Goal: Task Accomplishment & Management: Manage account settings

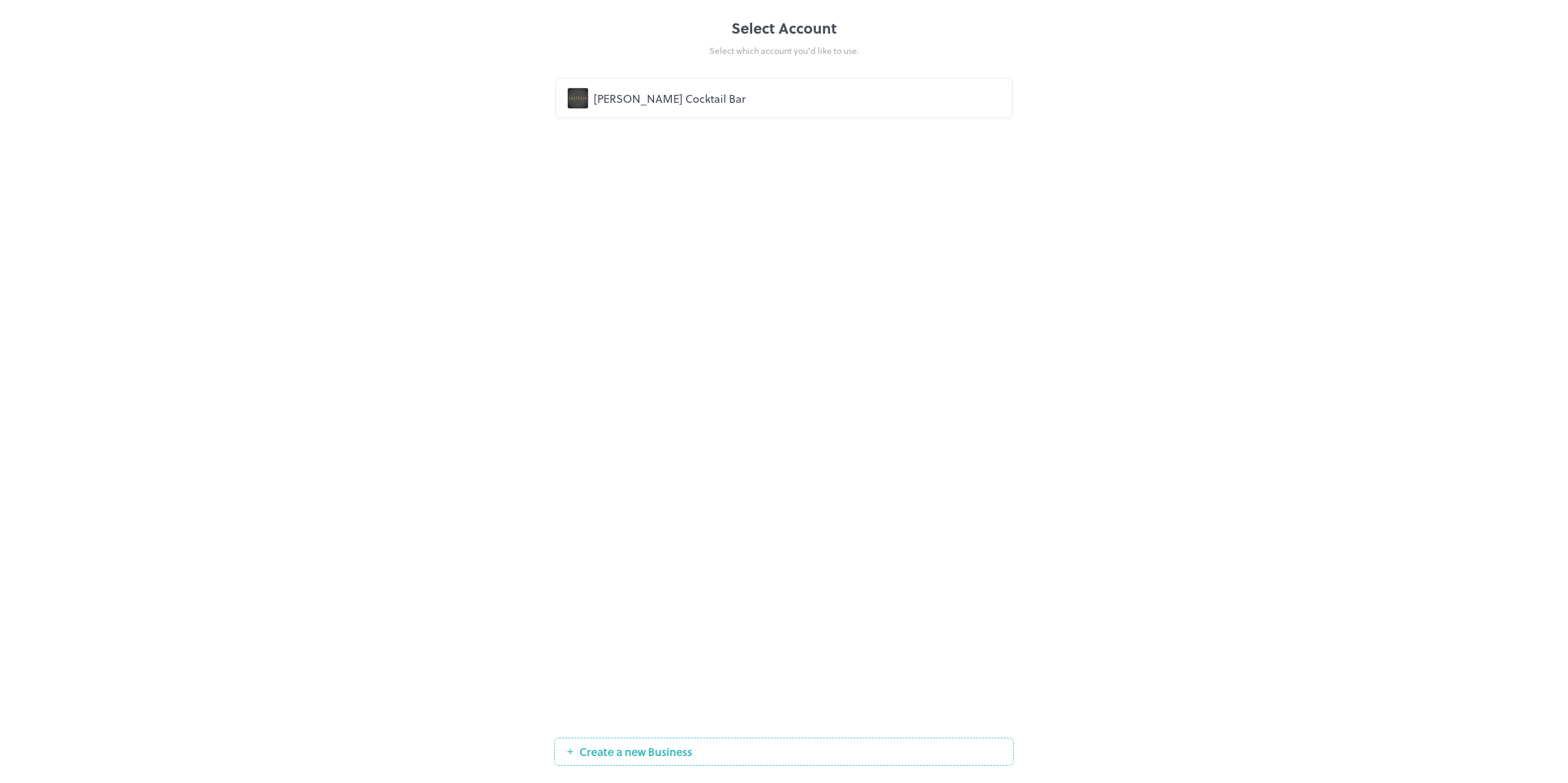
click at [673, 94] on div "[PERSON_NAME] Cocktail Bar" at bounding box center [797, 98] width 407 height 16
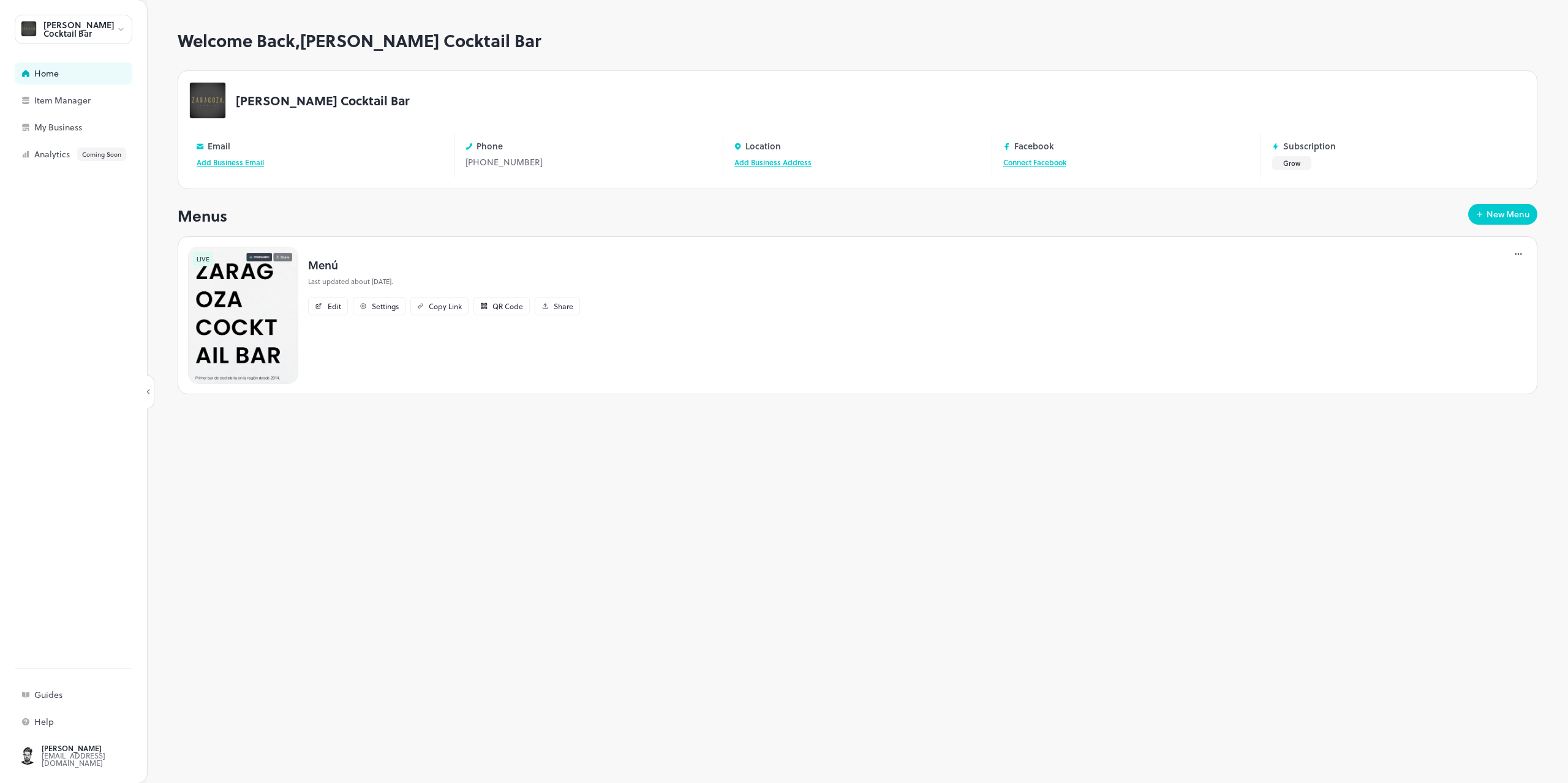
click at [255, 322] on img at bounding box center [243, 316] width 110 height 137
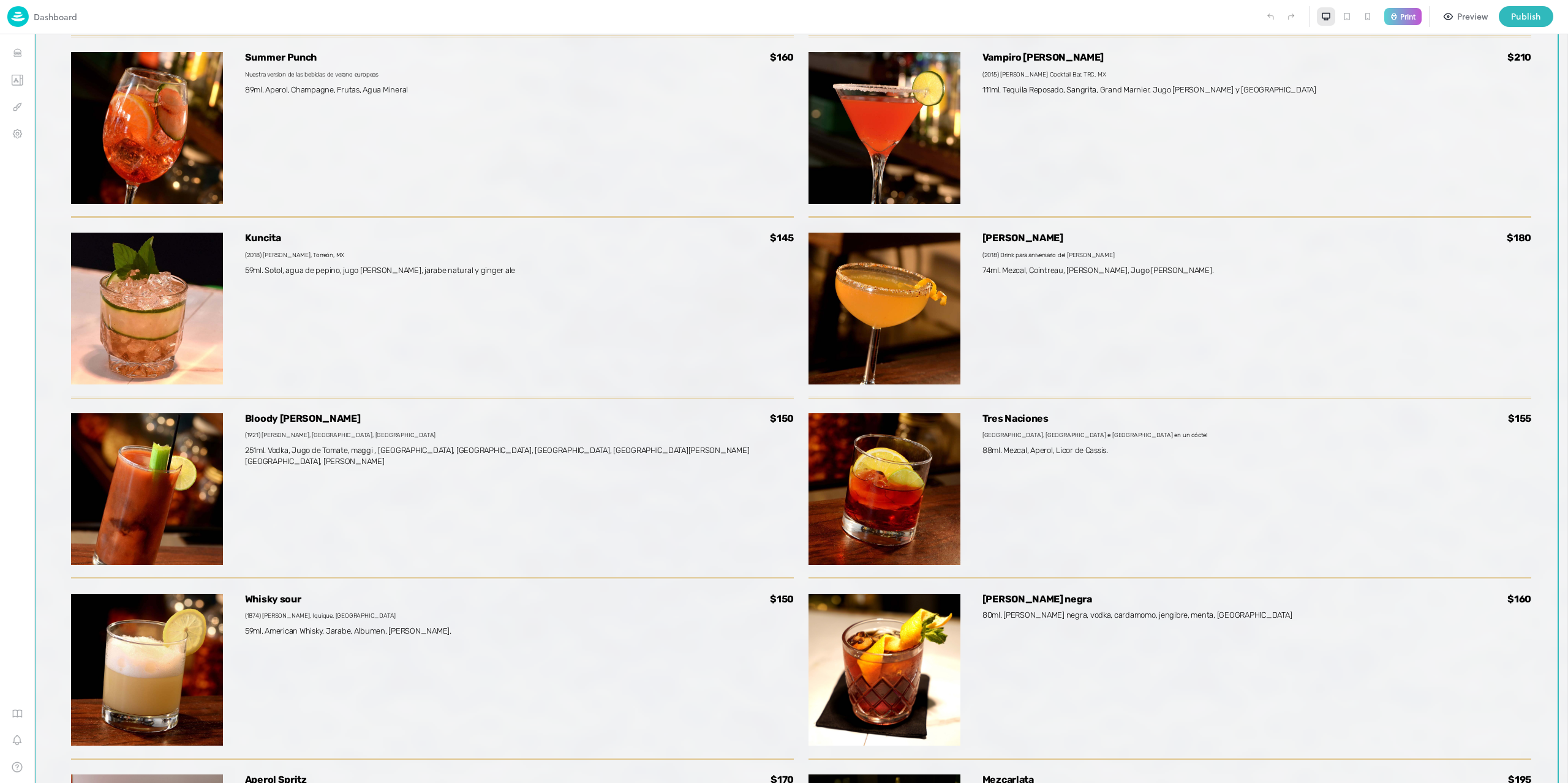
scroll to position [3714, 0]
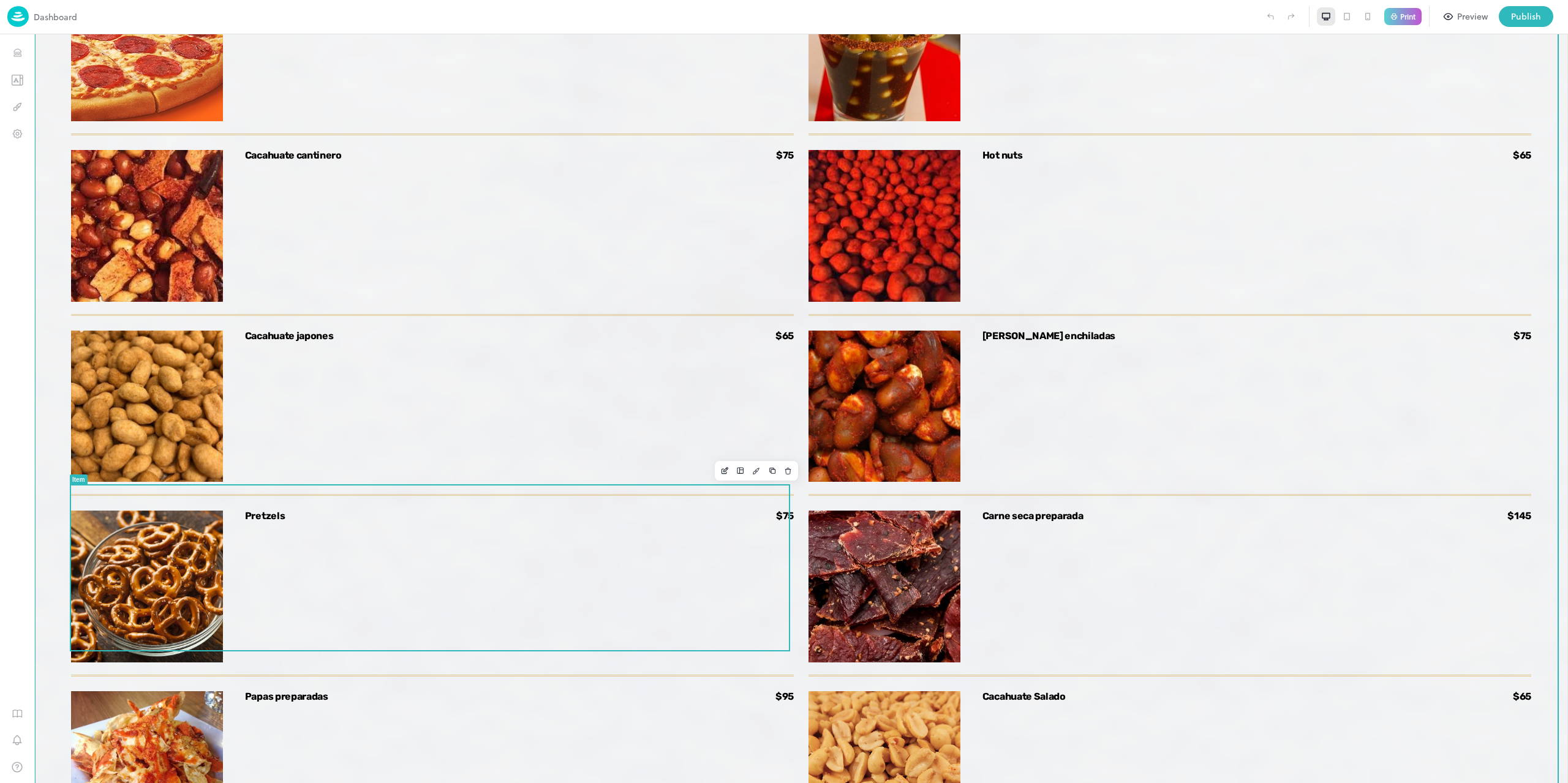
click at [403, 566] on div "Pretzels $75" at bounding box center [519, 586] width 549 height 152
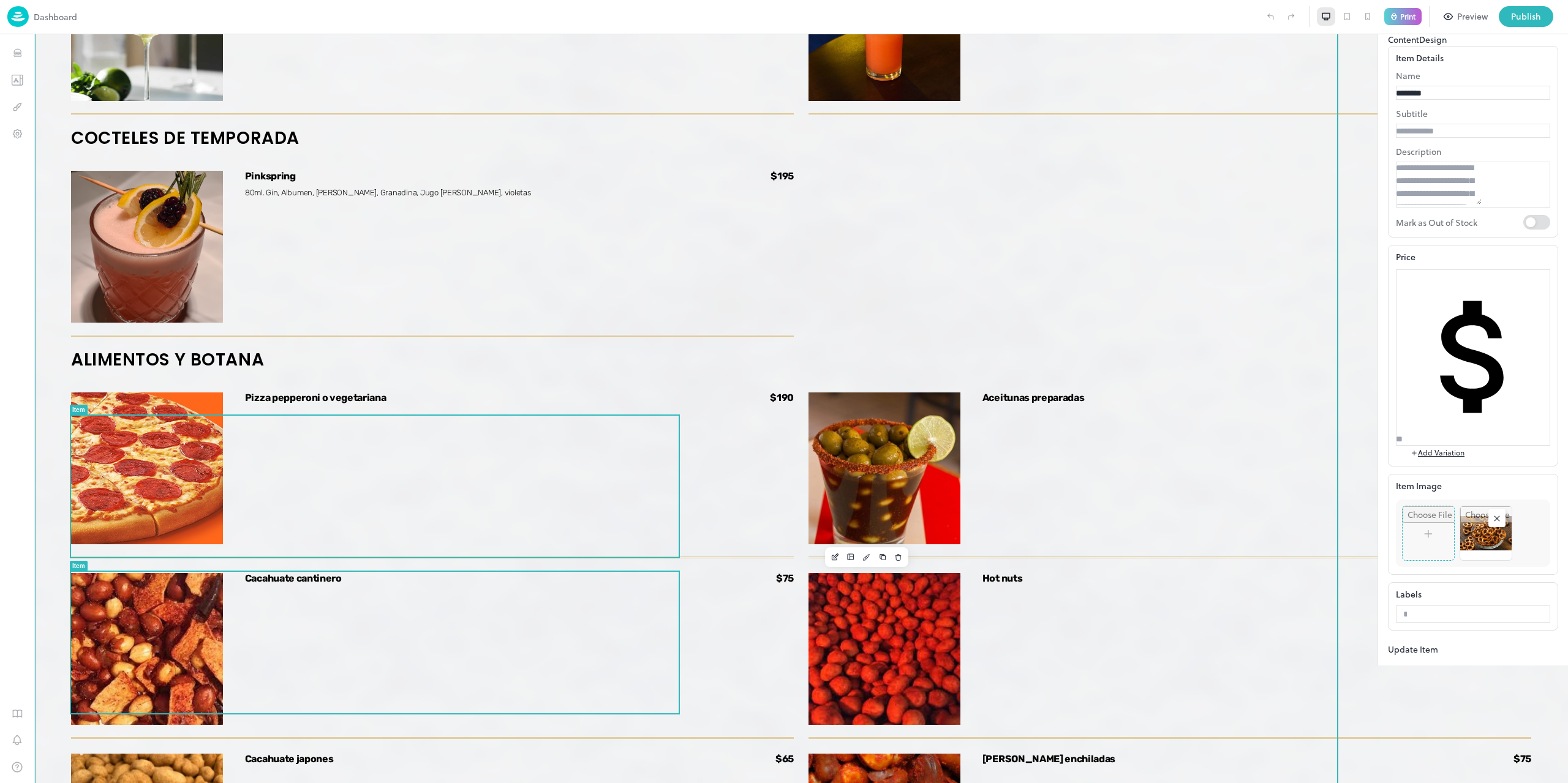
scroll to position [3577, 0]
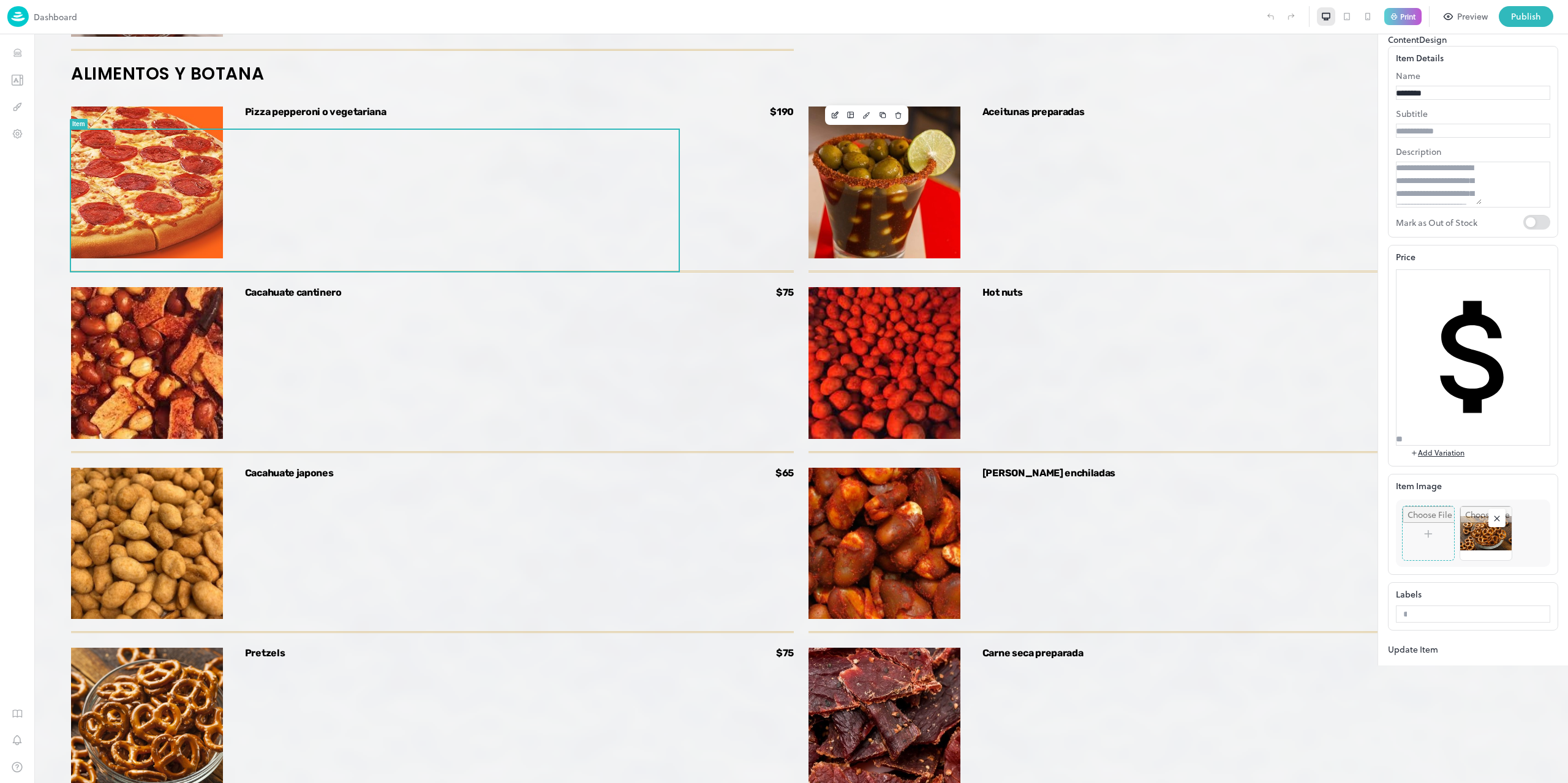
drag, startPoint x: 1424, startPoint y: 150, endPoint x: 1358, endPoint y: 150, distance: 66.0
click at [1388, 150] on div "Item Details Name ******** ​ Subtitle ​ Description * ​ Mark as Out of Stock" at bounding box center [1473, 142] width 171 height 192
type input "*********"
click at [1403, 507] on input "file" at bounding box center [1428, 533] width 52 height 54
click at [1491, 512] on rect at bounding box center [1497, 518] width 12 height 12
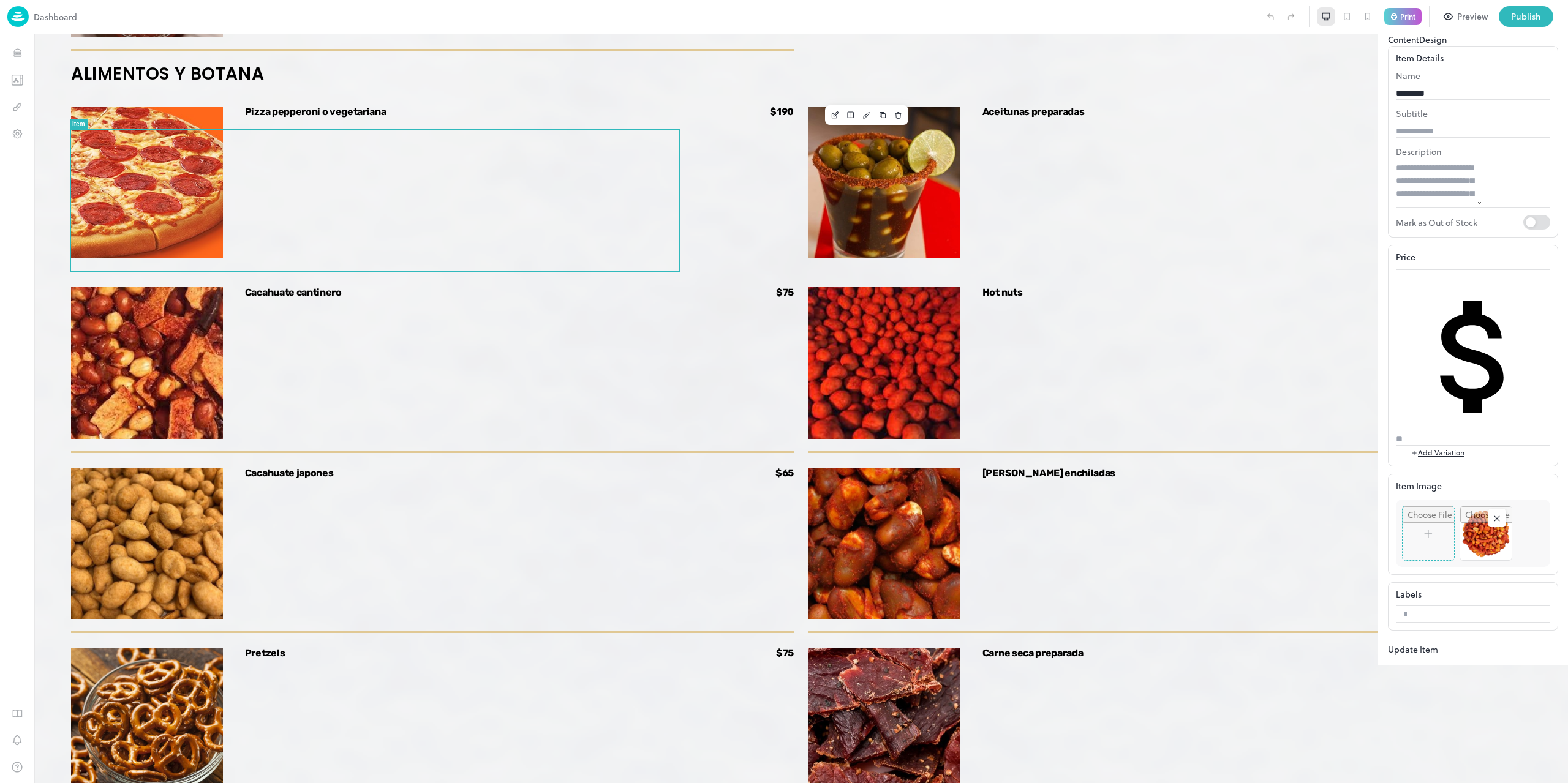
click at [1416, 204] on textarea at bounding box center [1439, 183] width 86 height 43
paste textarea "**********"
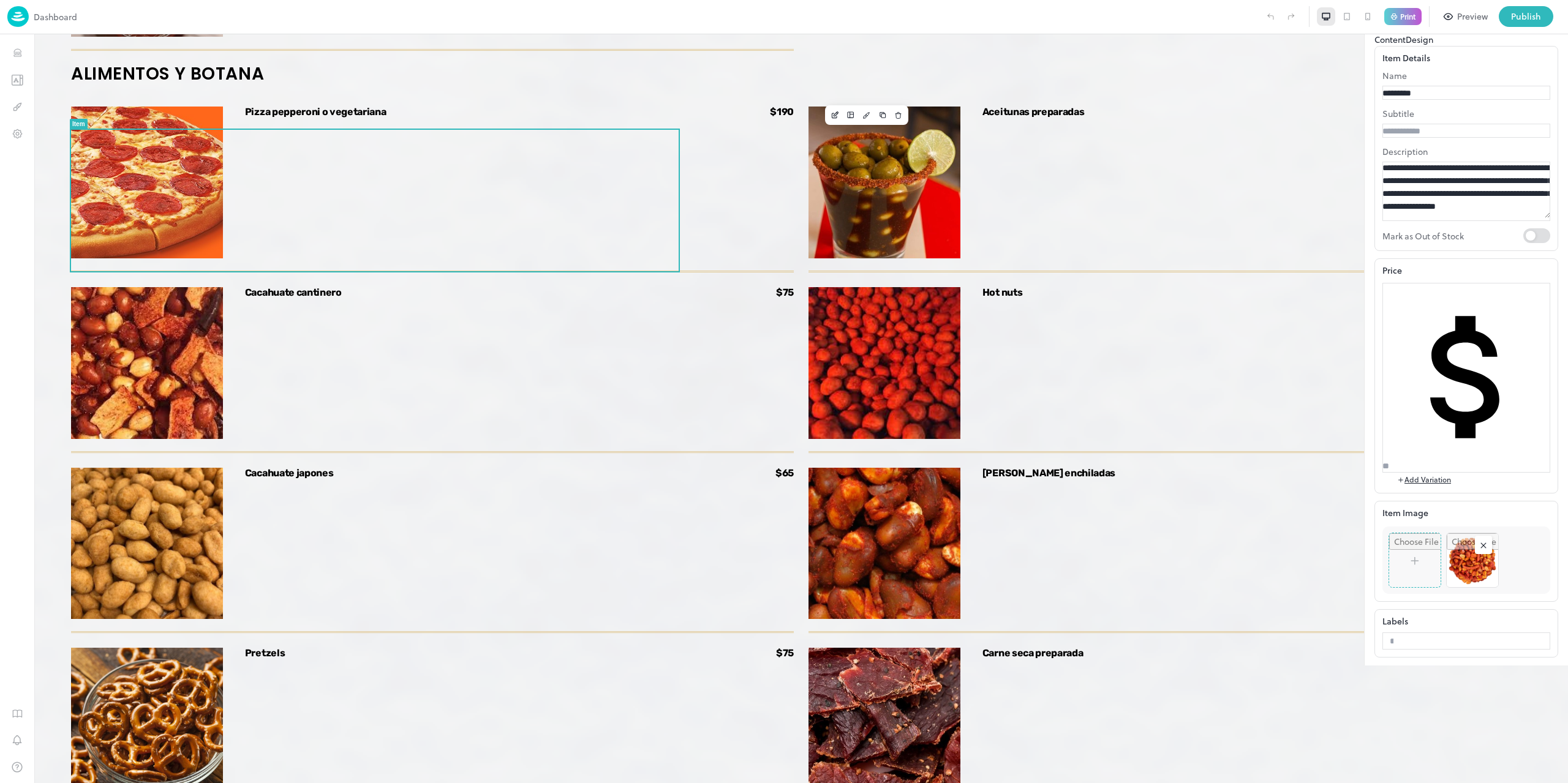
type textarea "**********"
click at [1425, 683] on button "Update Item" at bounding box center [1400, 676] width 50 height 13
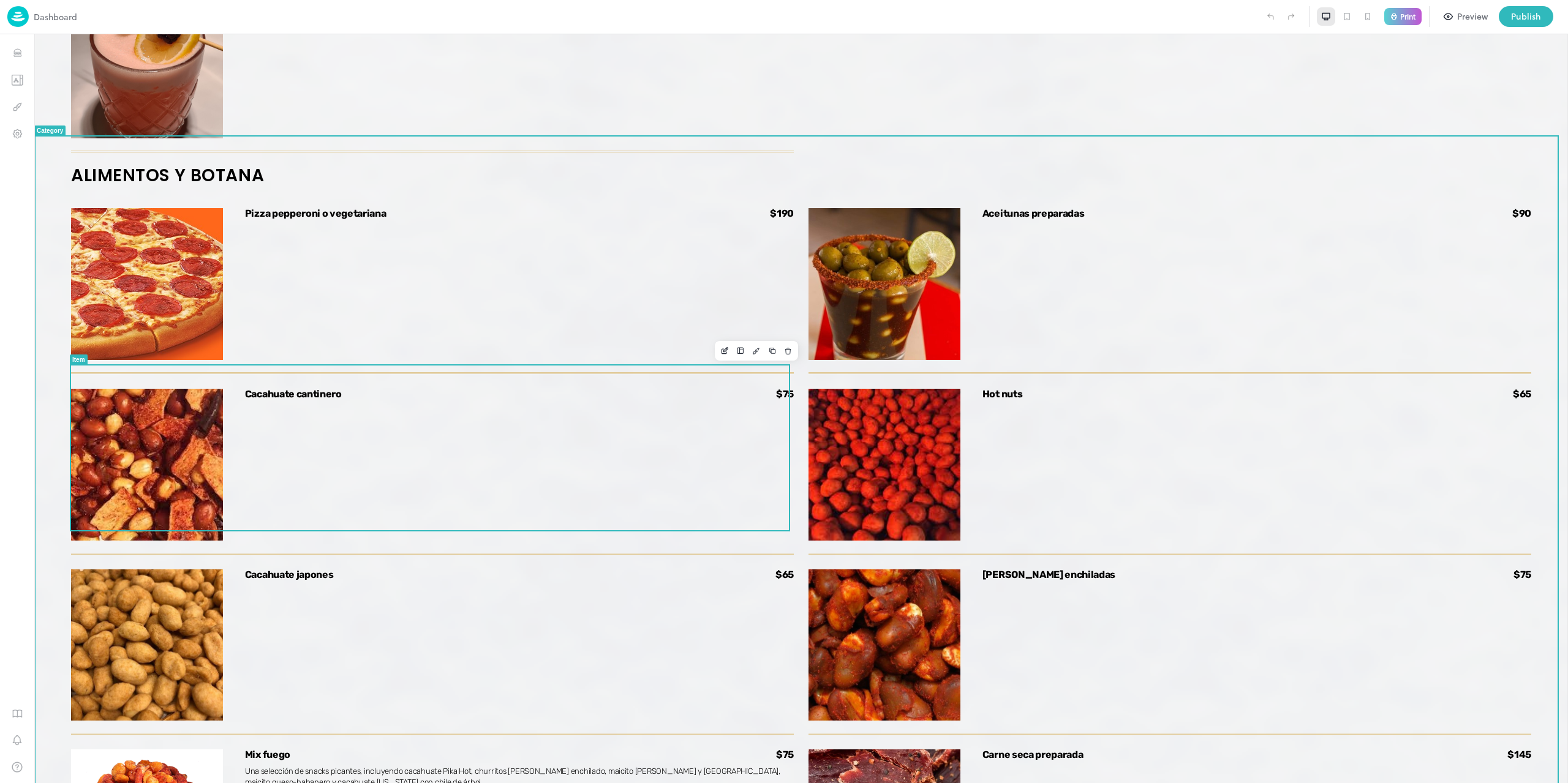
scroll to position [3760, 0]
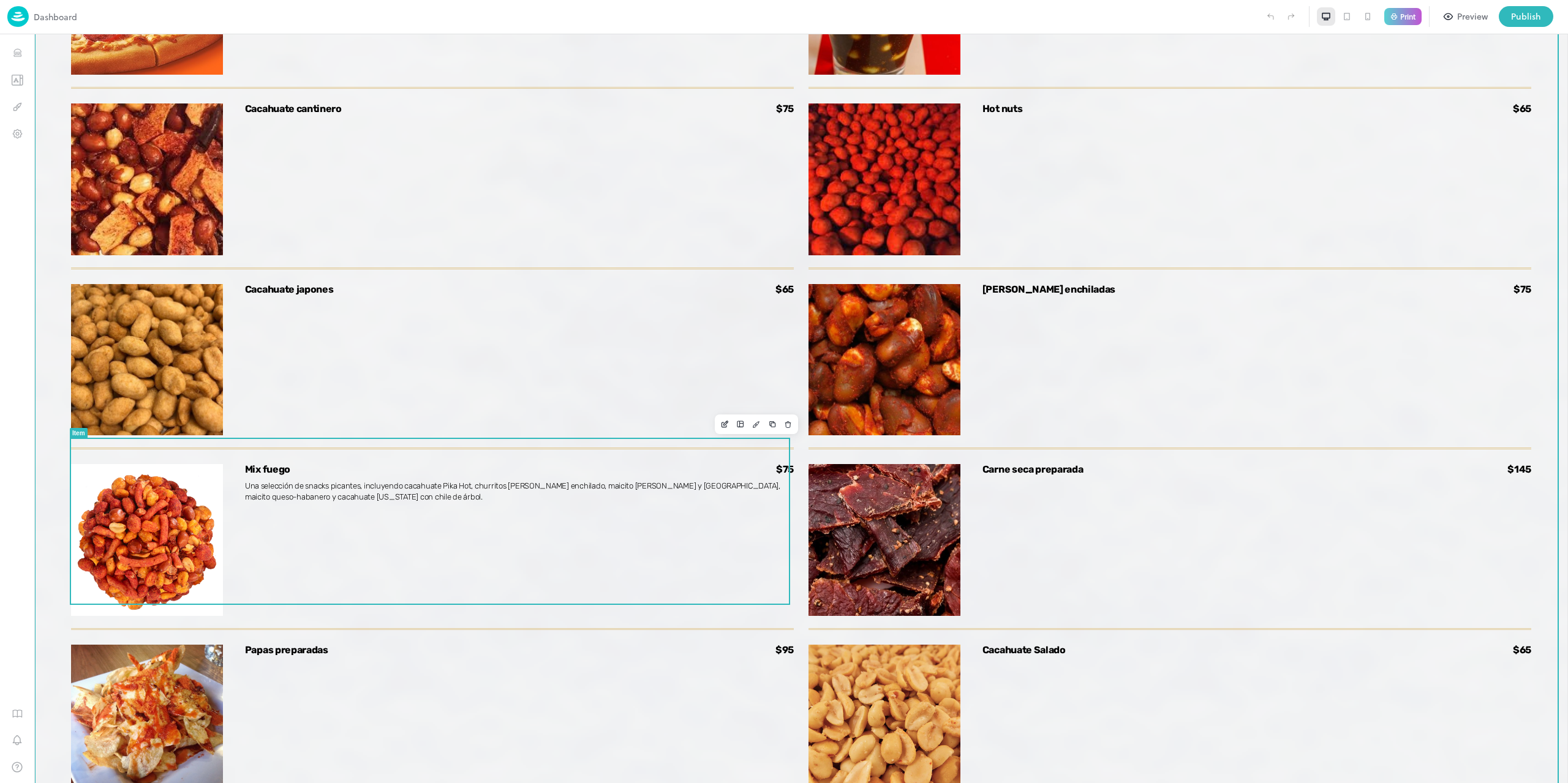
click at [644, 493] on div "Mix fuego $75 Una selección de snacks picantes, incluyendo cacahuate Pika Hot, …" at bounding box center [519, 540] width 549 height 152
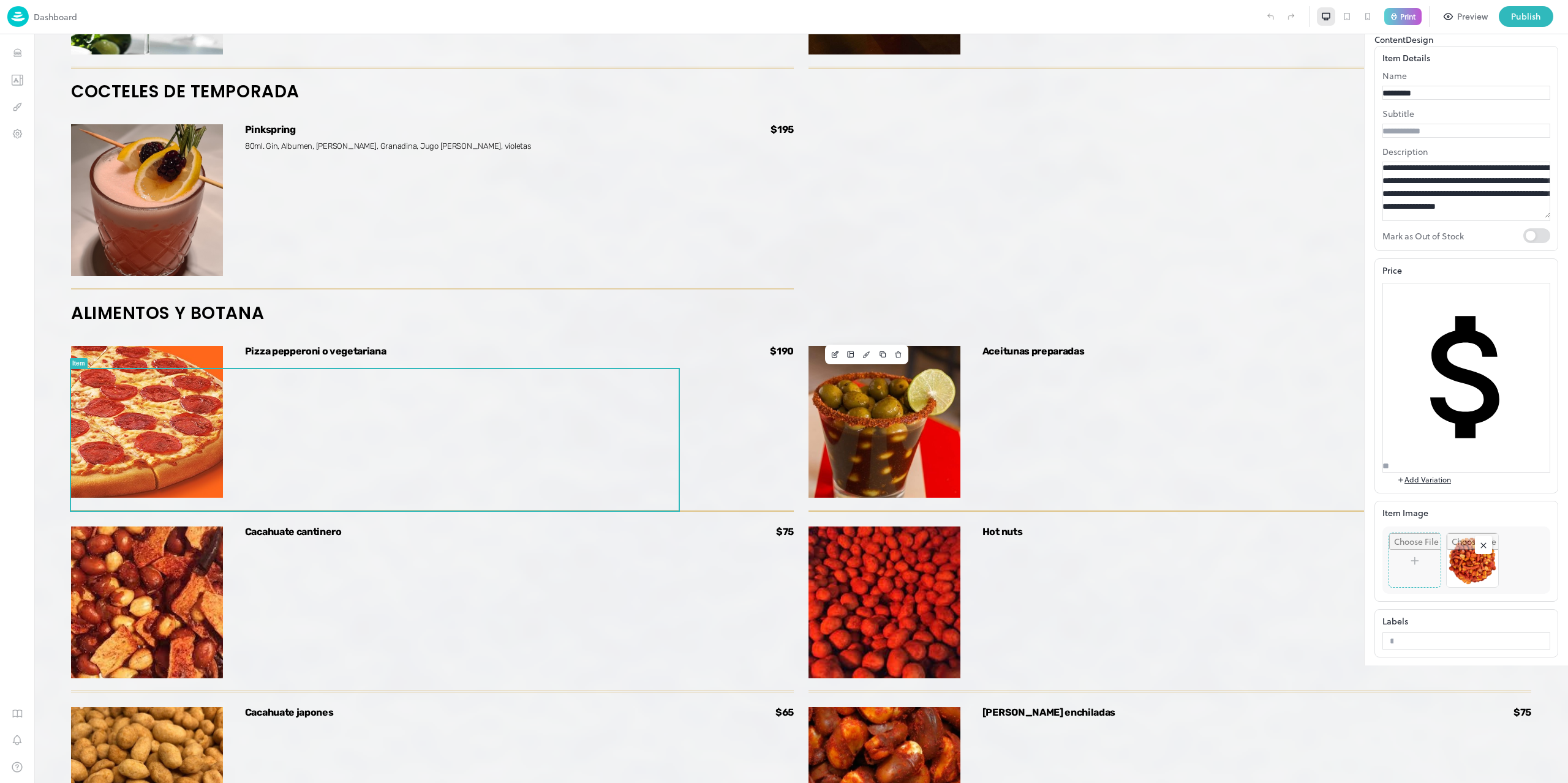
drag, startPoint x: 1459, startPoint y: 184, endPoint x: 1316, endPoint y: 170, distance: 143.7
type input "*"
drag, startPoint x: 1552, startPoint y: 57, endPoint x: 1256, endPoint y: 203, distance: 330.0
click at [1552, 30] on icon at bounding box center [1550, 21] width 14 height 14
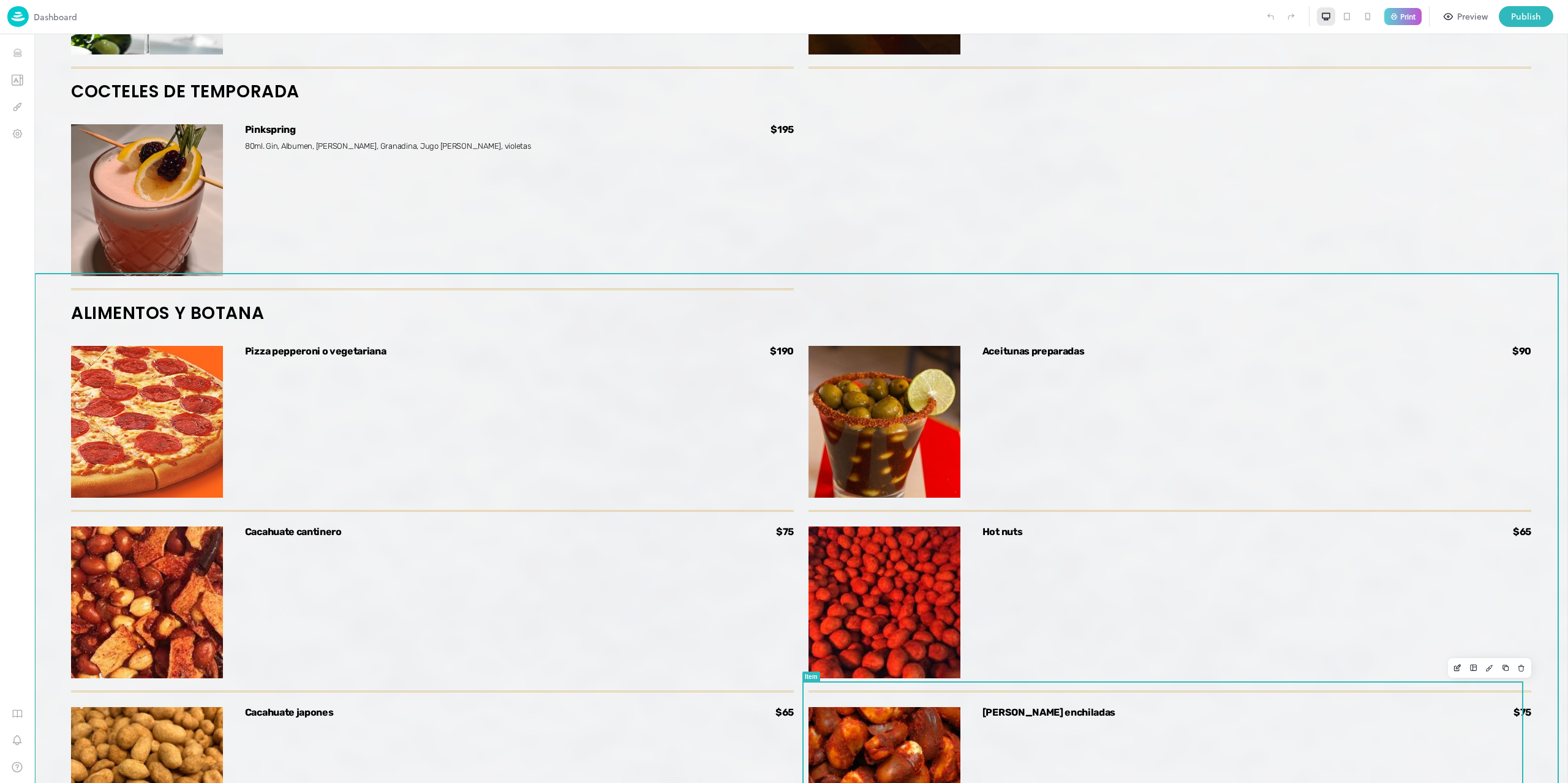
scroll to position [3760, 0]
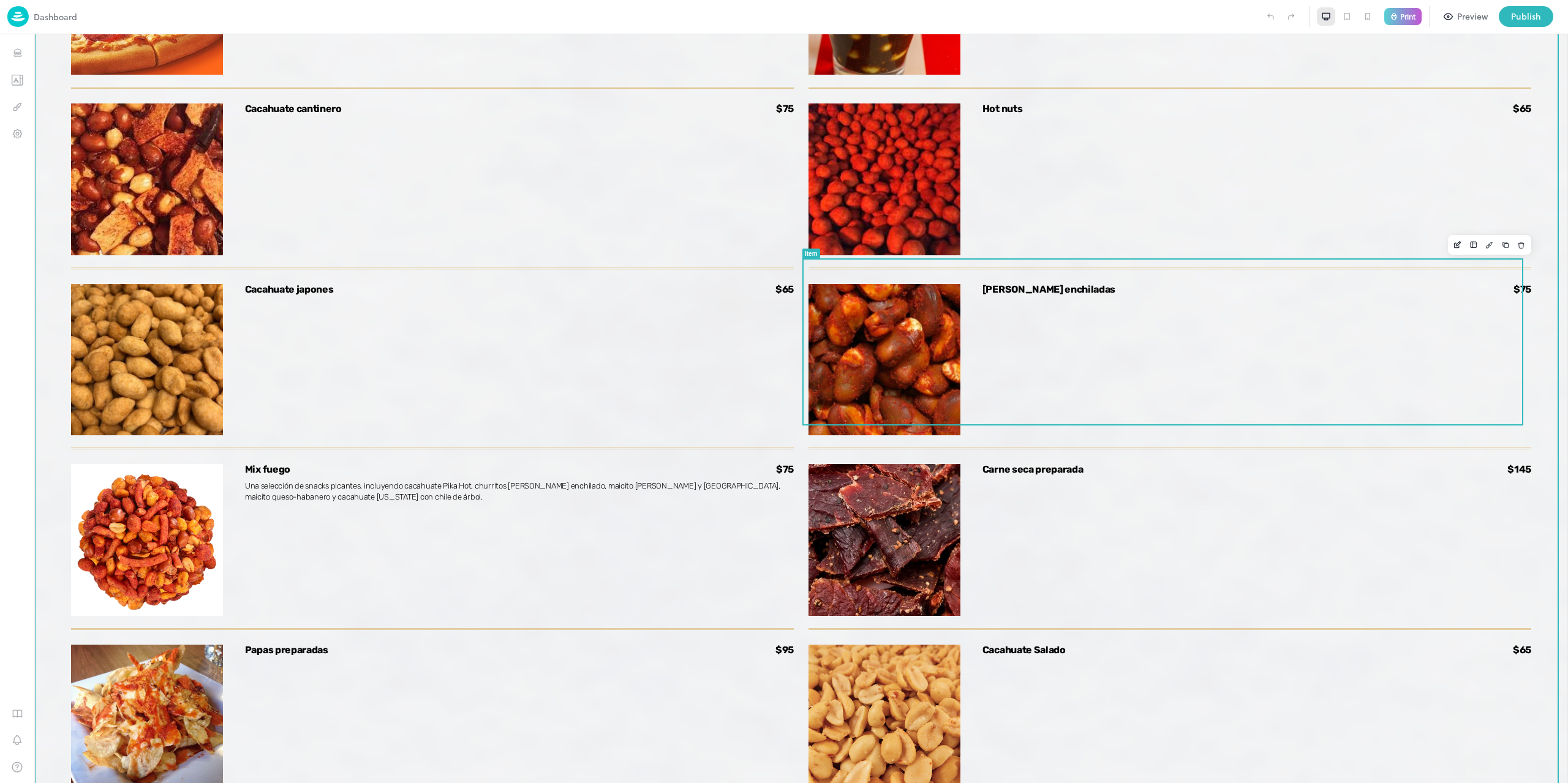
click at [1130, 322] on div "Habas enchiladas $75" at bounding box center [1257, 360] width 549 height 152
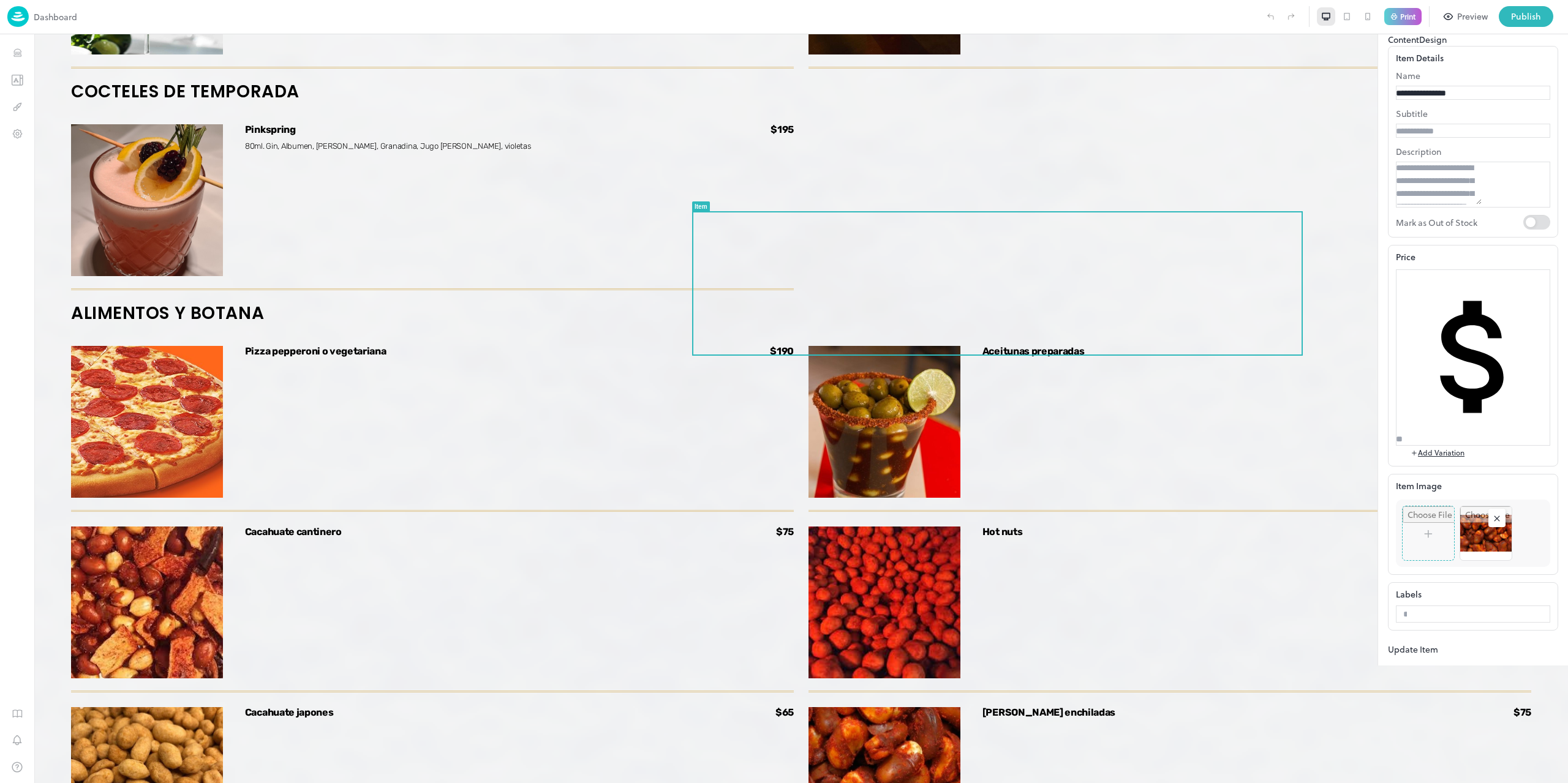
drag, startPoint x: 1510, startPoint y: 188, endPoint x: 1235, endPoint y: 181, distance: 275.1
type input "********"
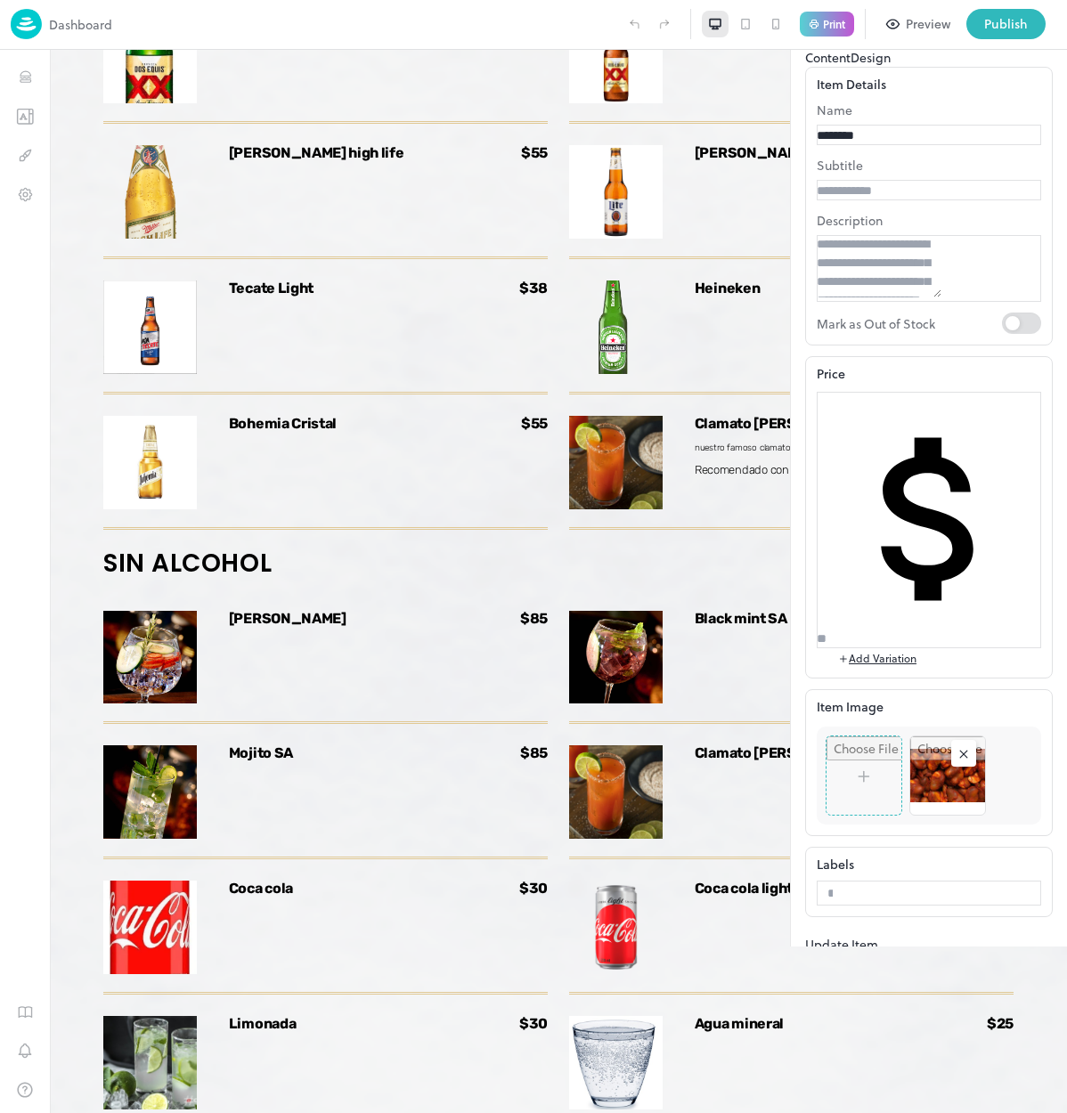
scroll to position [4848, 0]
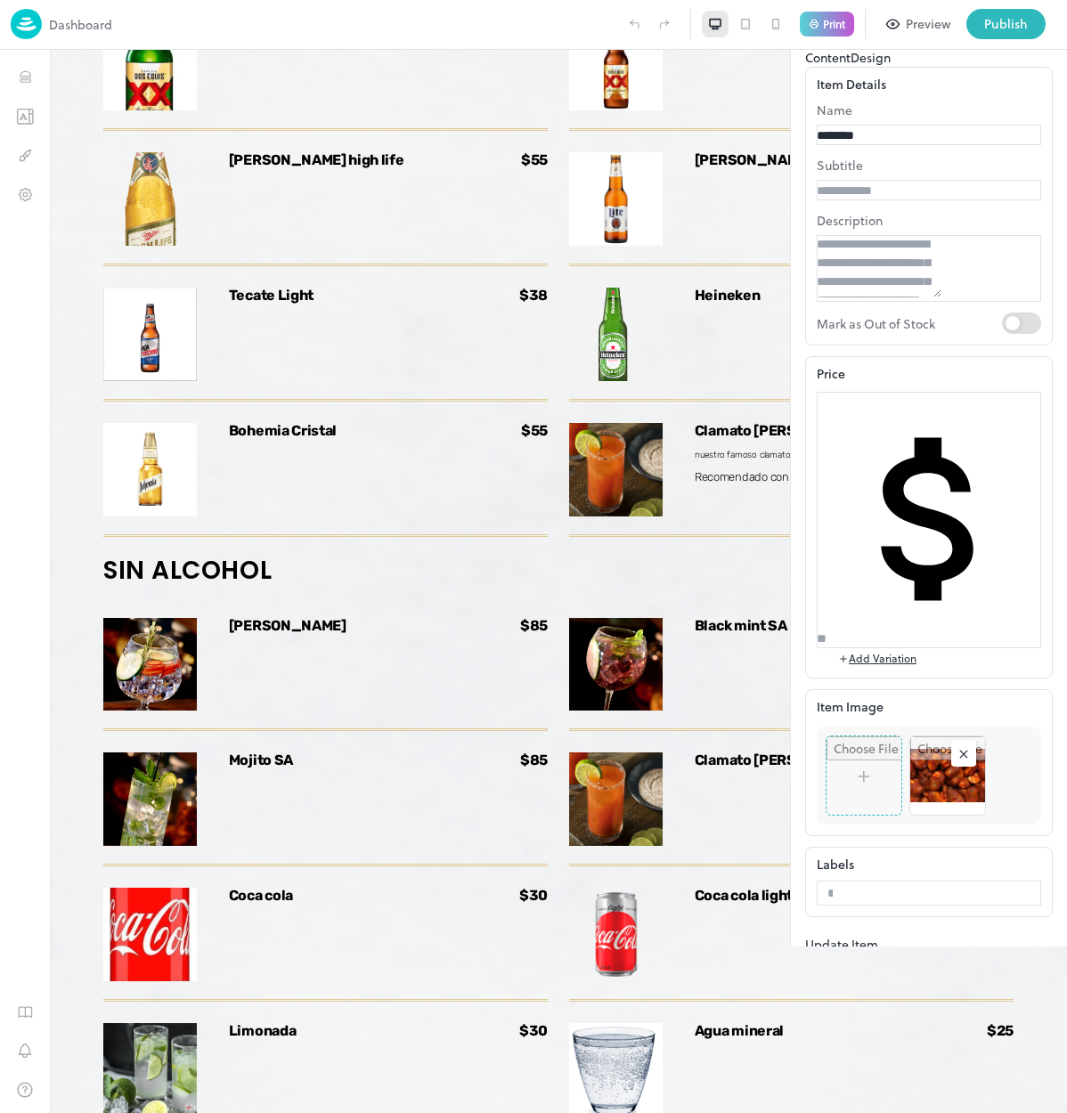
click at [827, 737] on input "file" at bounding box center [864, 776] width 75 height 78
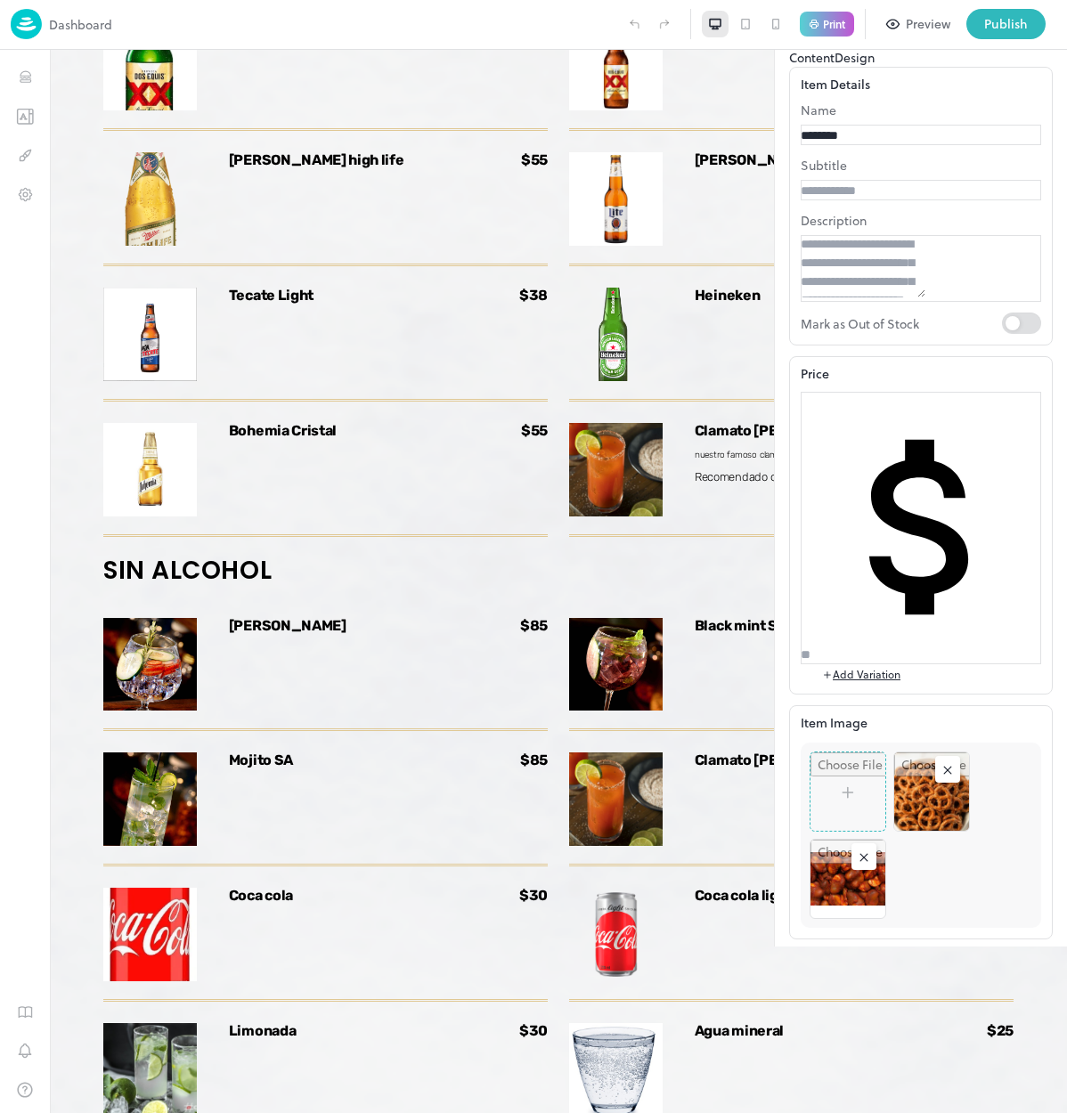
click at [873, 849] on rect at bounding box center [864, 858] width 18 height 18
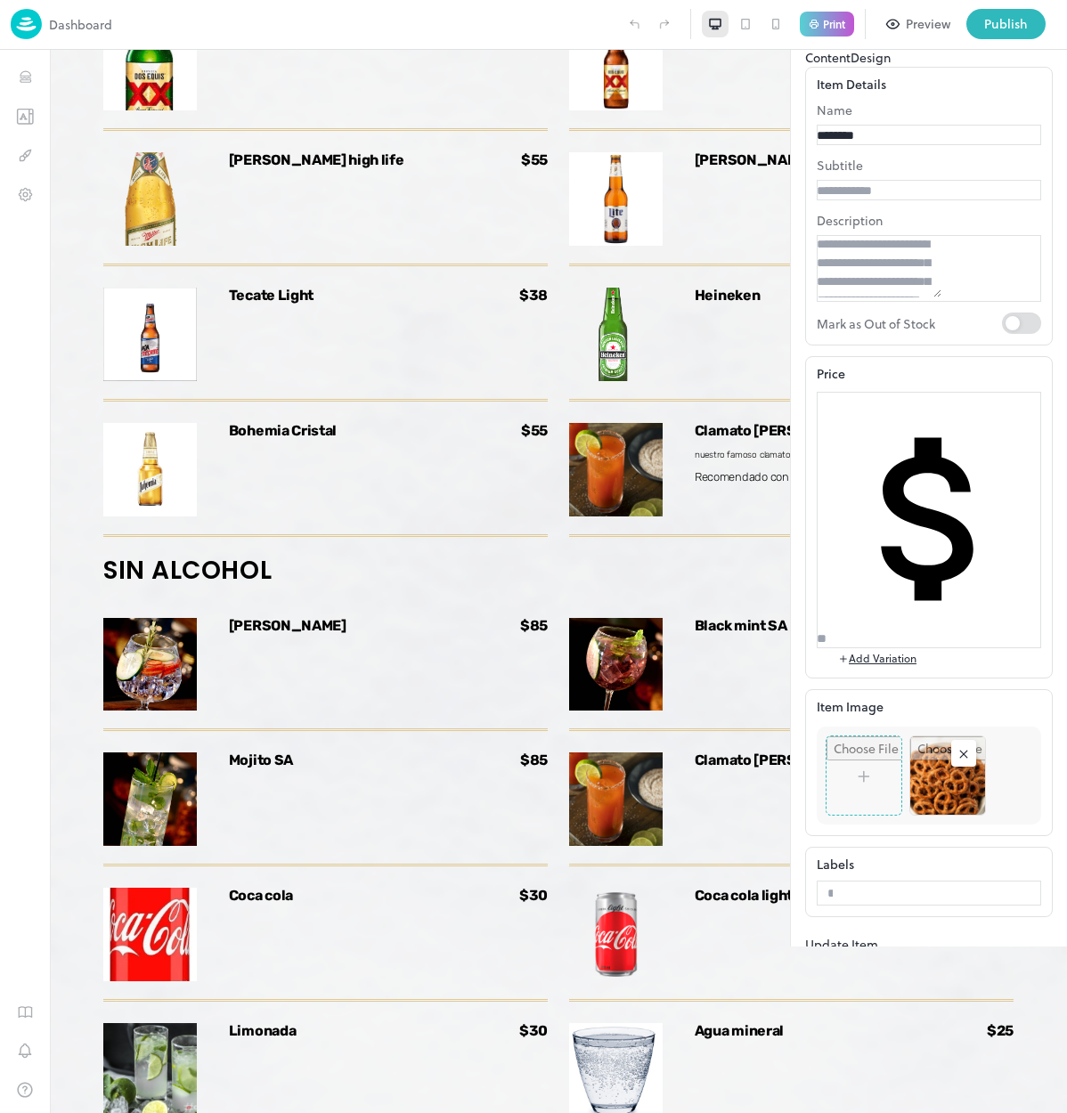
click at [878, 954] on button "Update Item" at bounding box center [841, 944] width 73 height 19
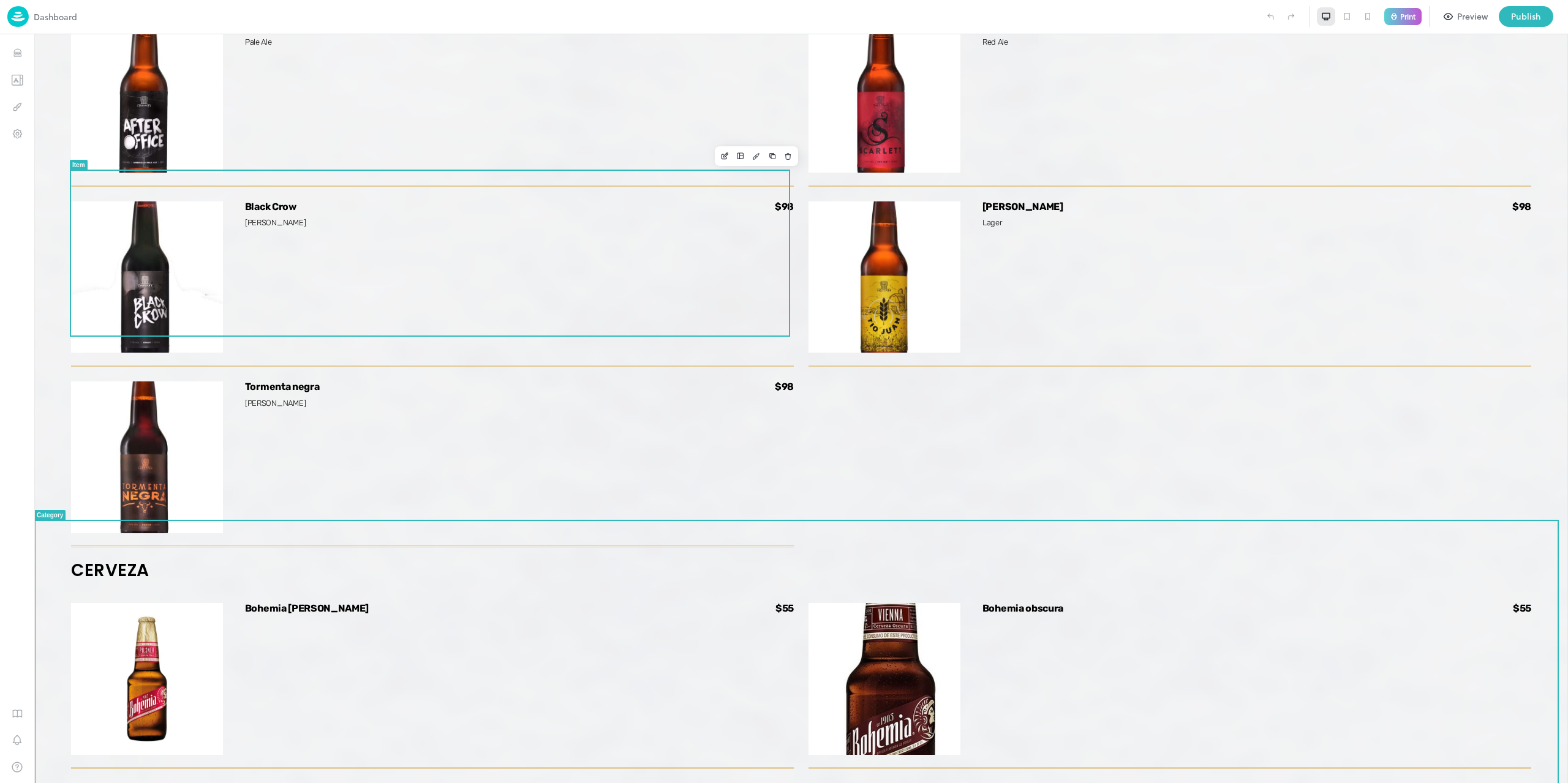
scroll to position [4501, 0]
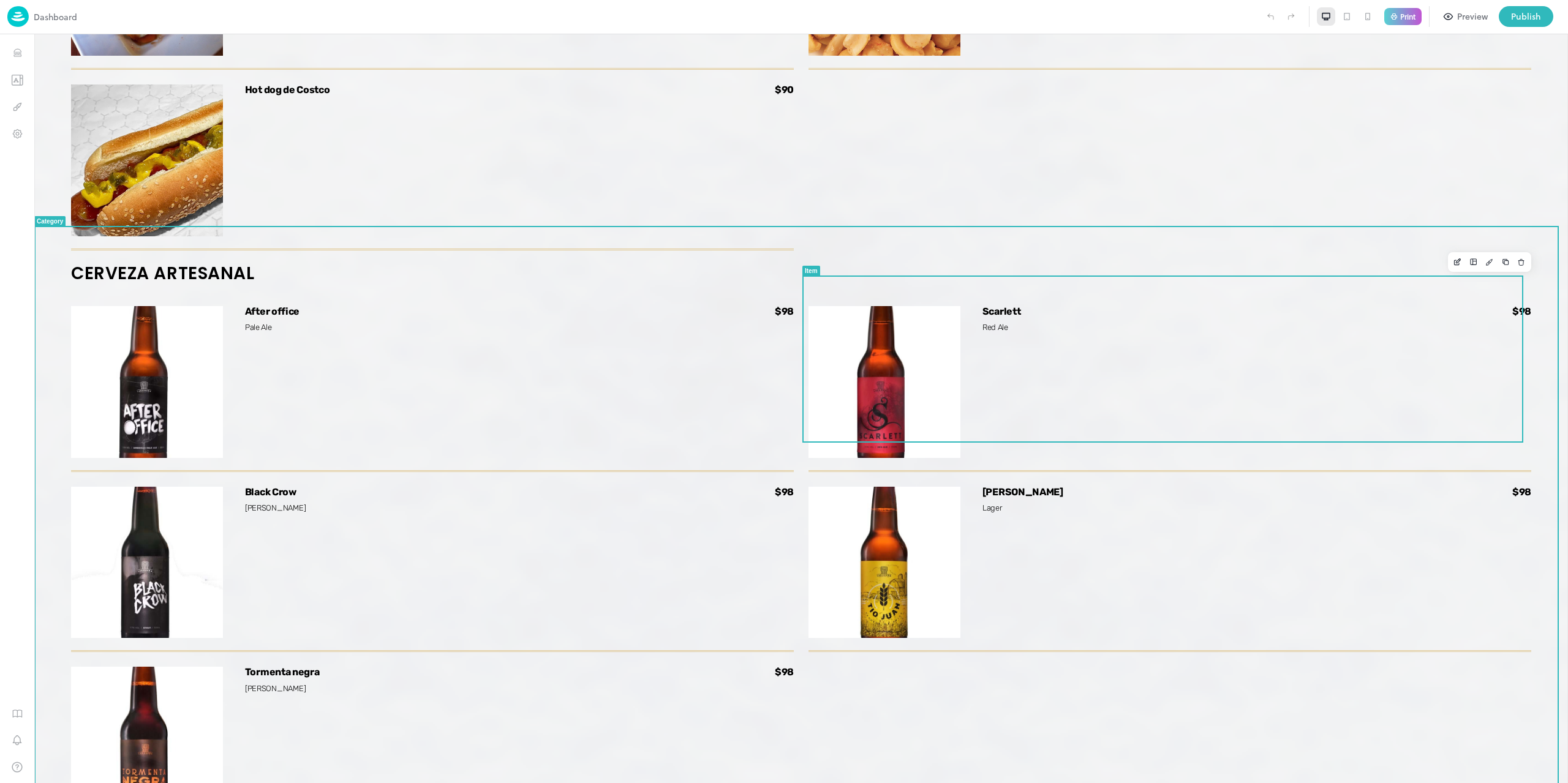
click at [1517, 264] on icon "Delete" at bounding box center [1521, 262] width 8 height 8
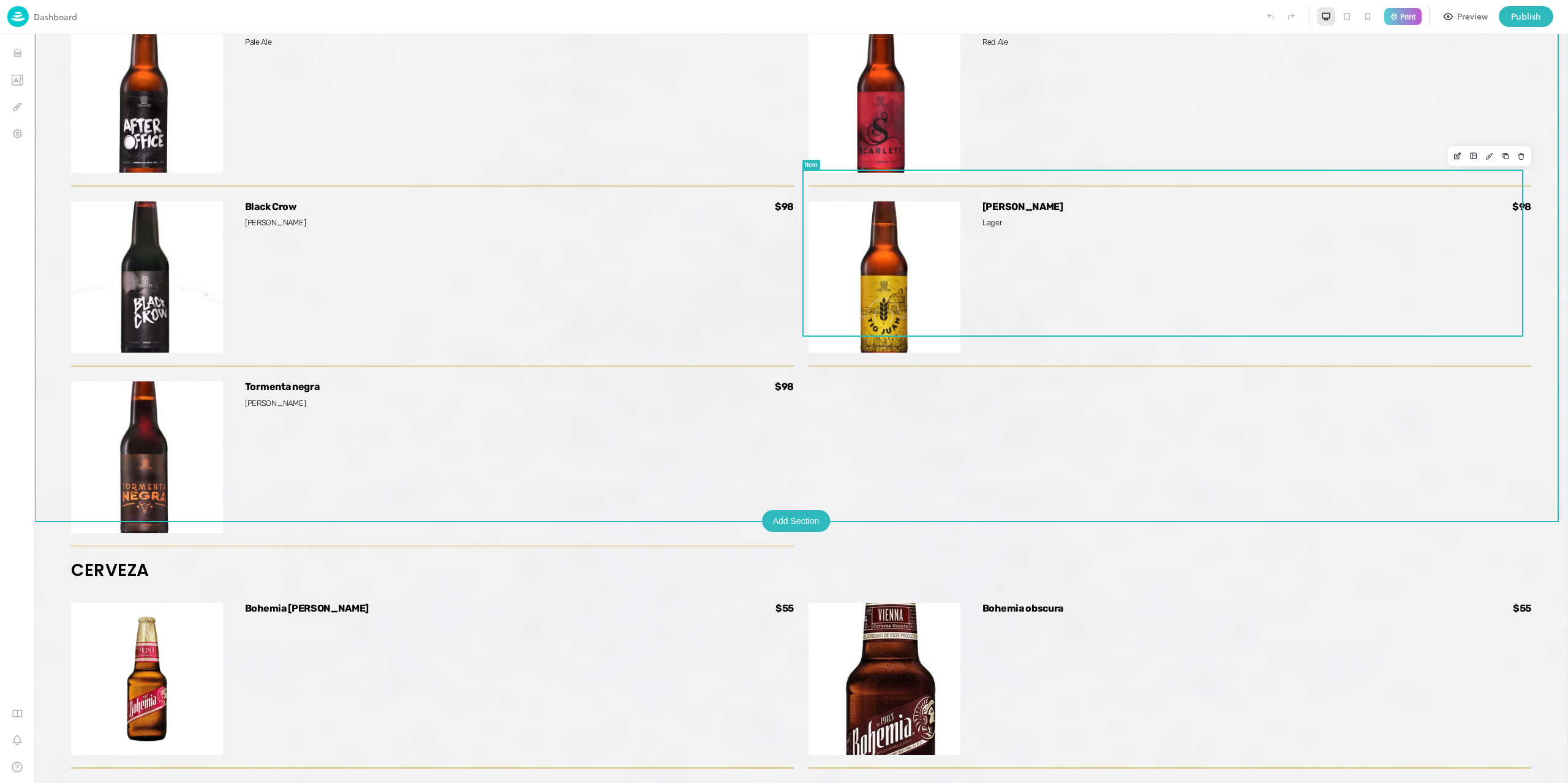
scroll to position [4501, 0]
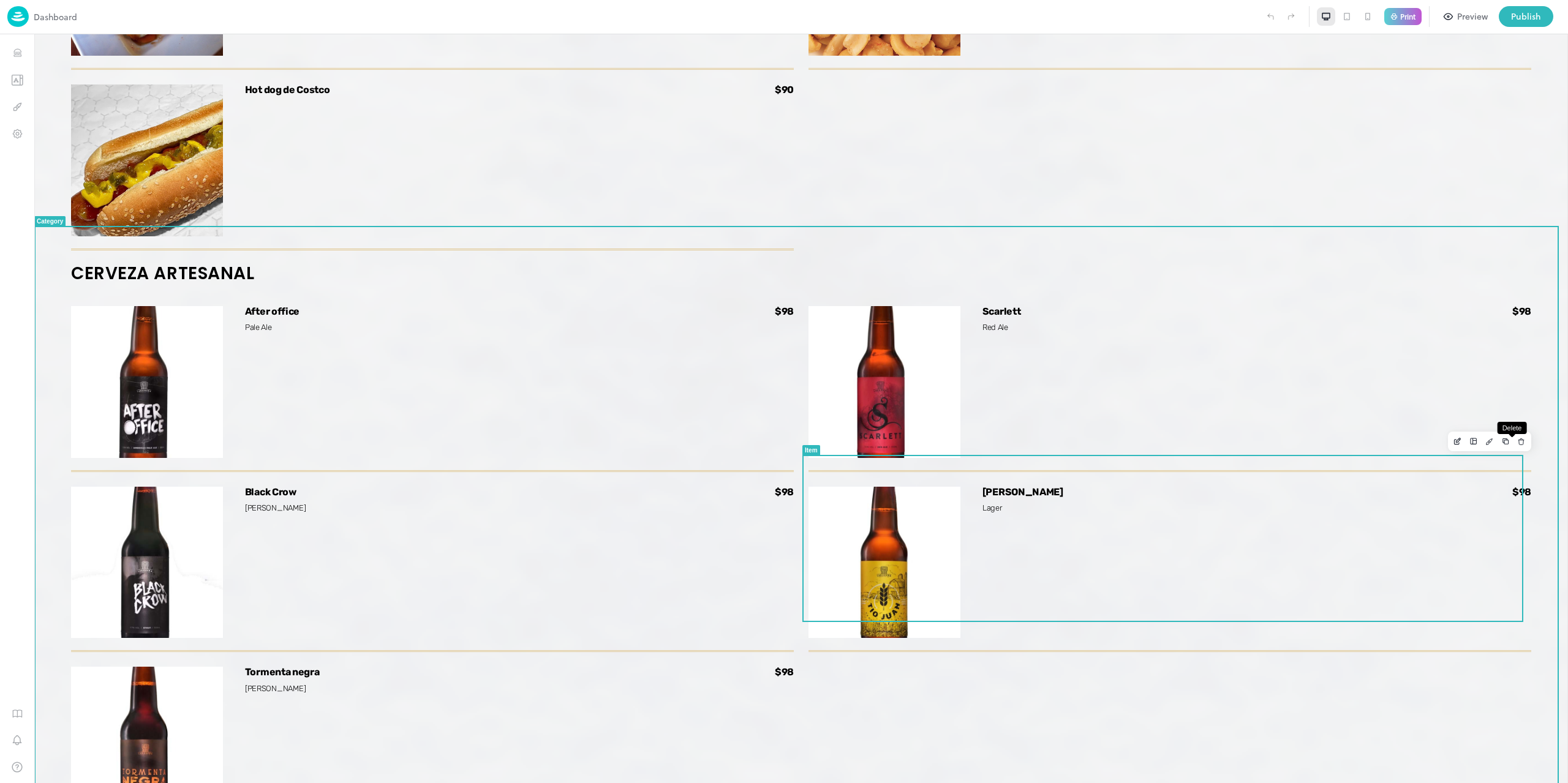
click at [1517, 438] on icon "Delete" at bounding box center [1521, 441] width 8 height 8
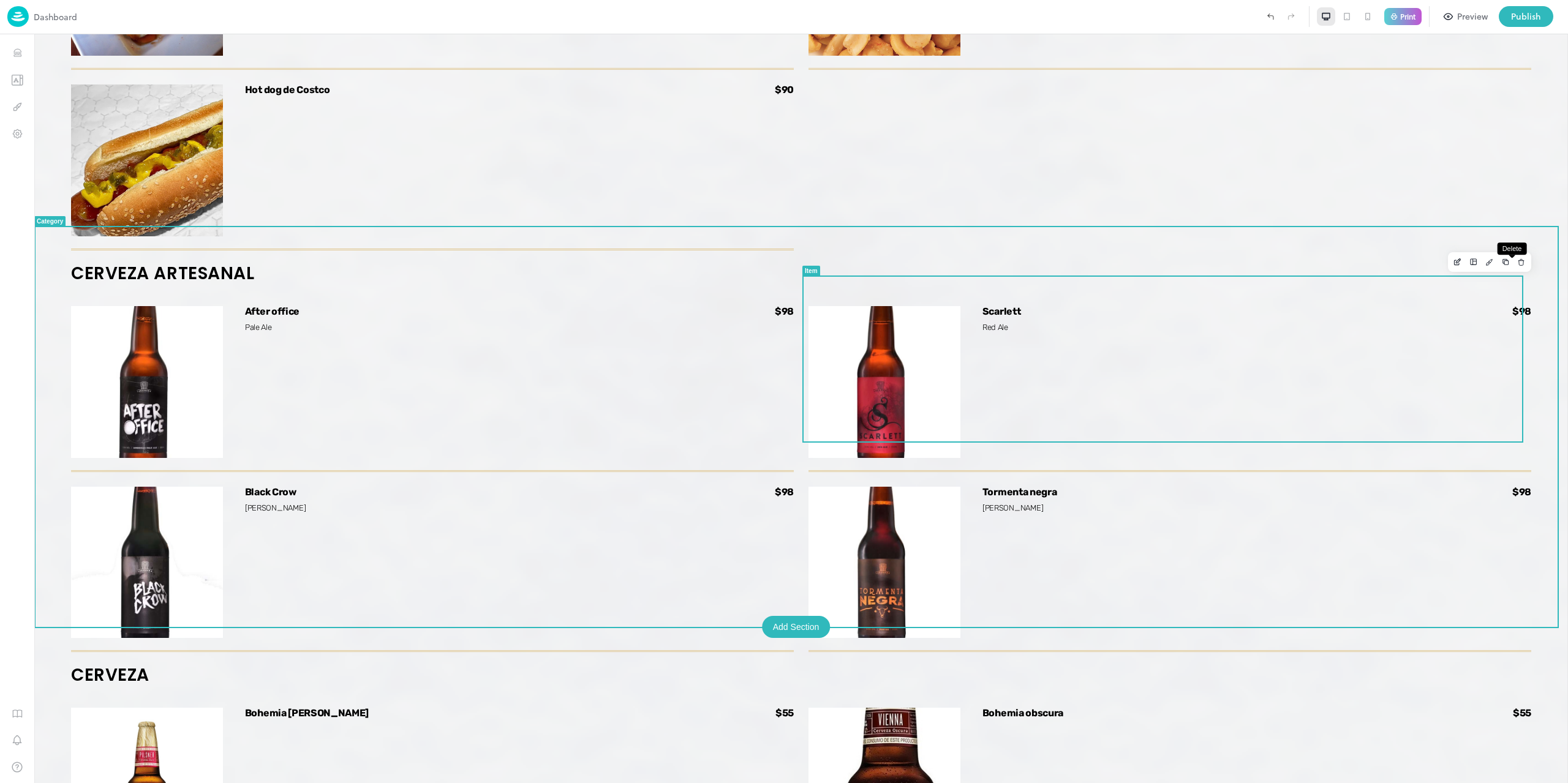
click at [1518, 265] on icon "Delete" at bounding box center [1521, 263] width 5 height 5
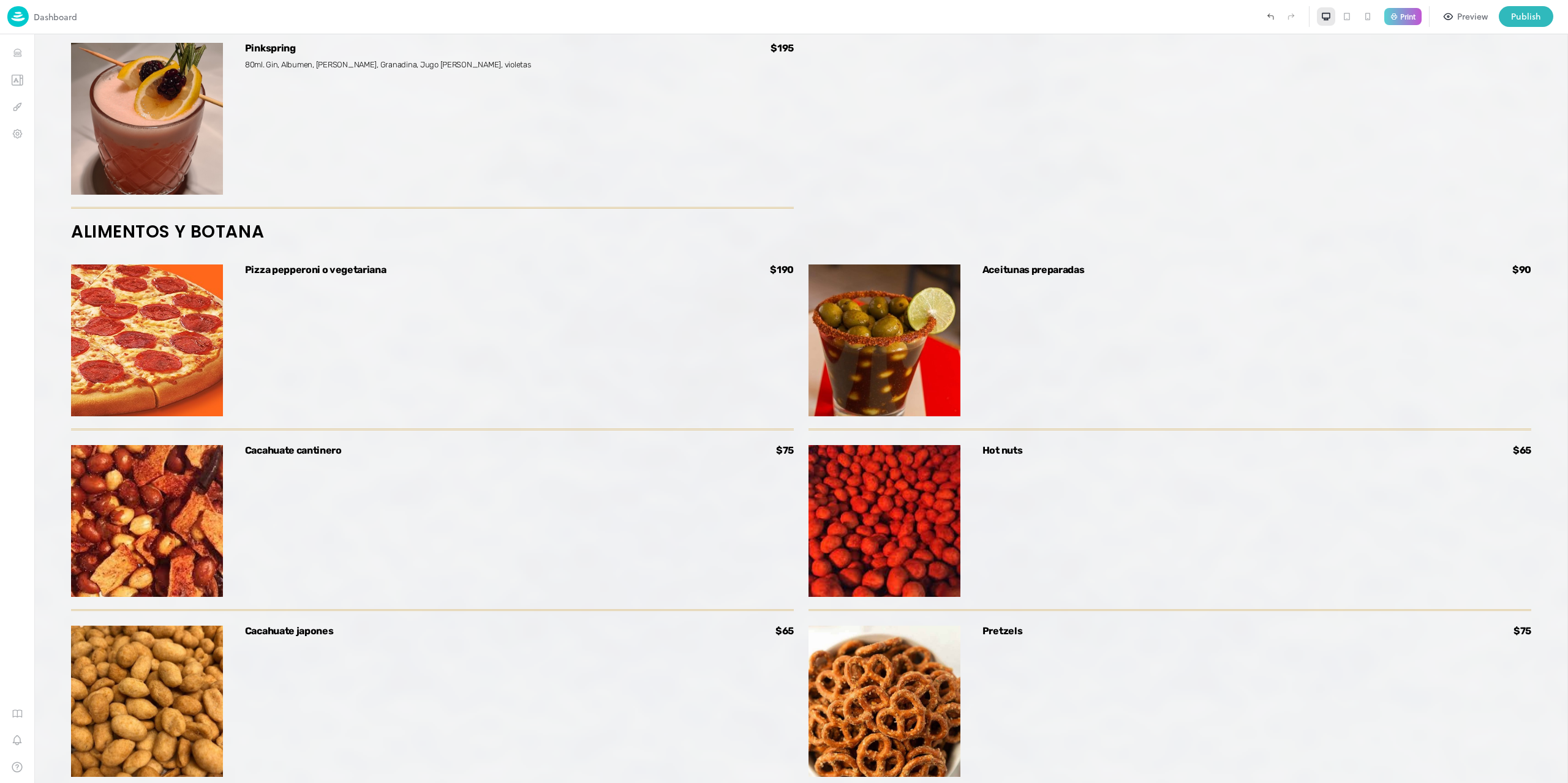
scroll to position [5073, 0]
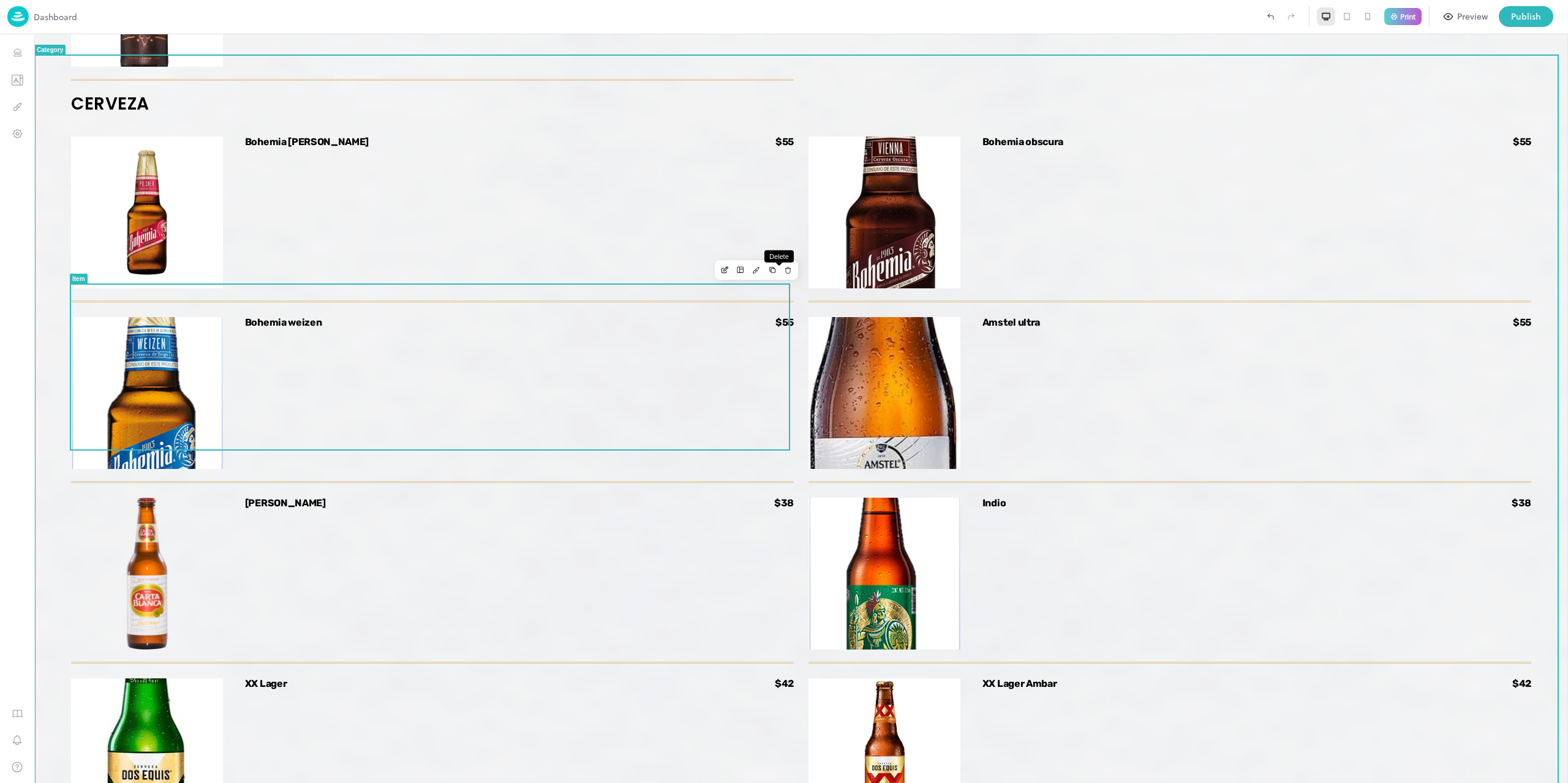
click at [784, 272] on icon "Delete" at bounding box center [788, 270] width 8 height 8
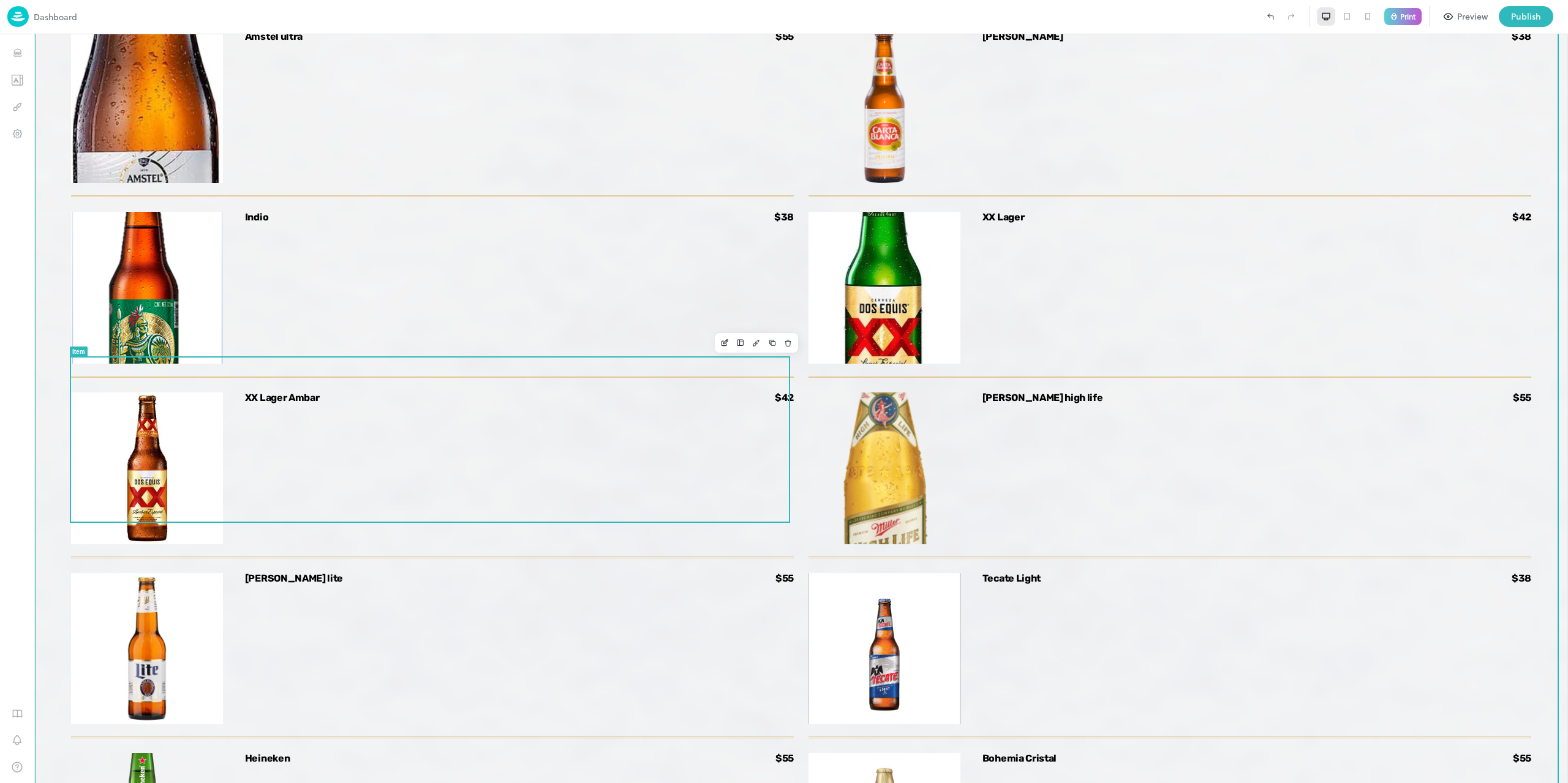
scroll to position [5644, 0]
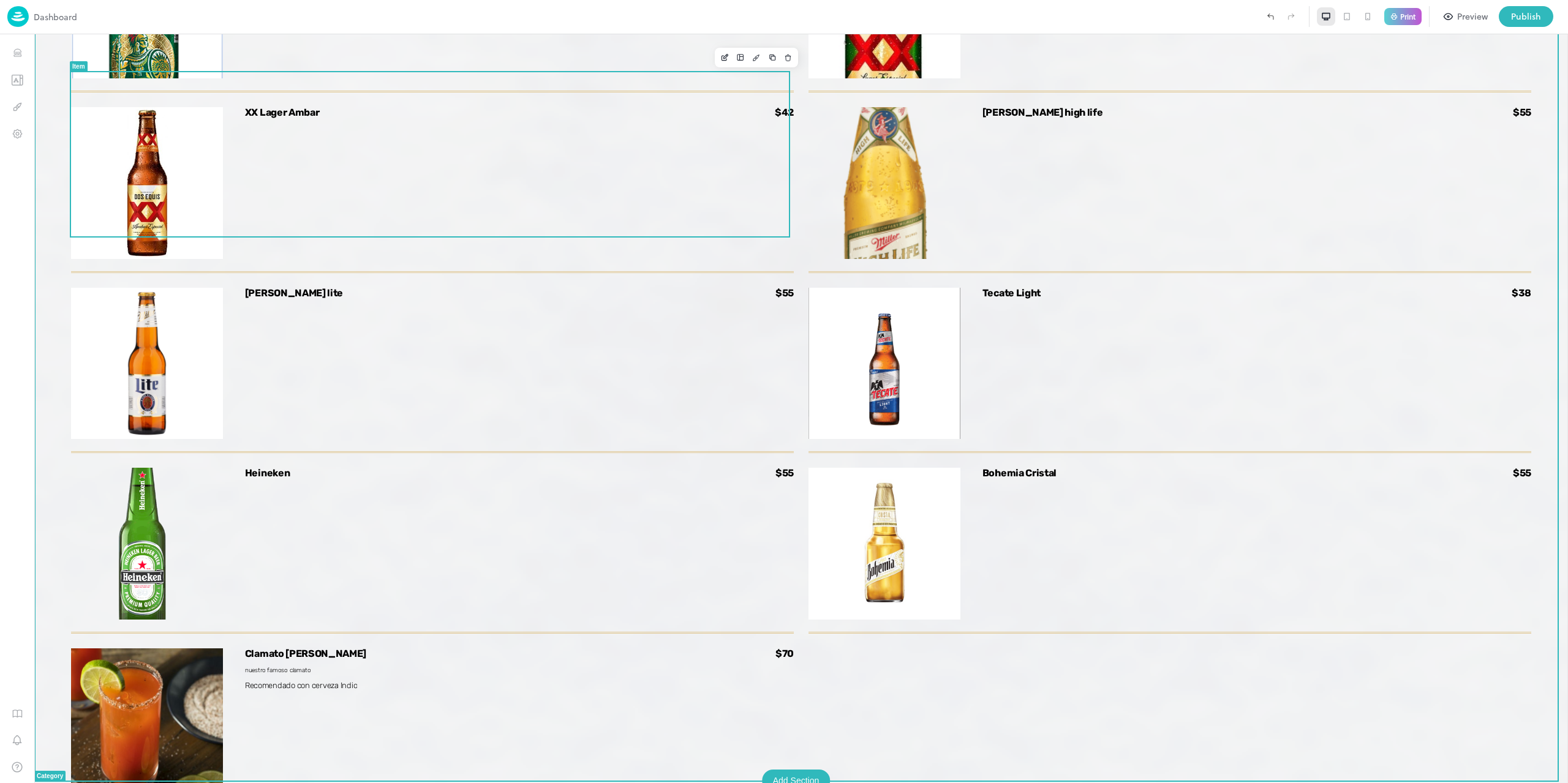
click at [781, 236] on div at bounding box center [430, 237] width 720 height 1
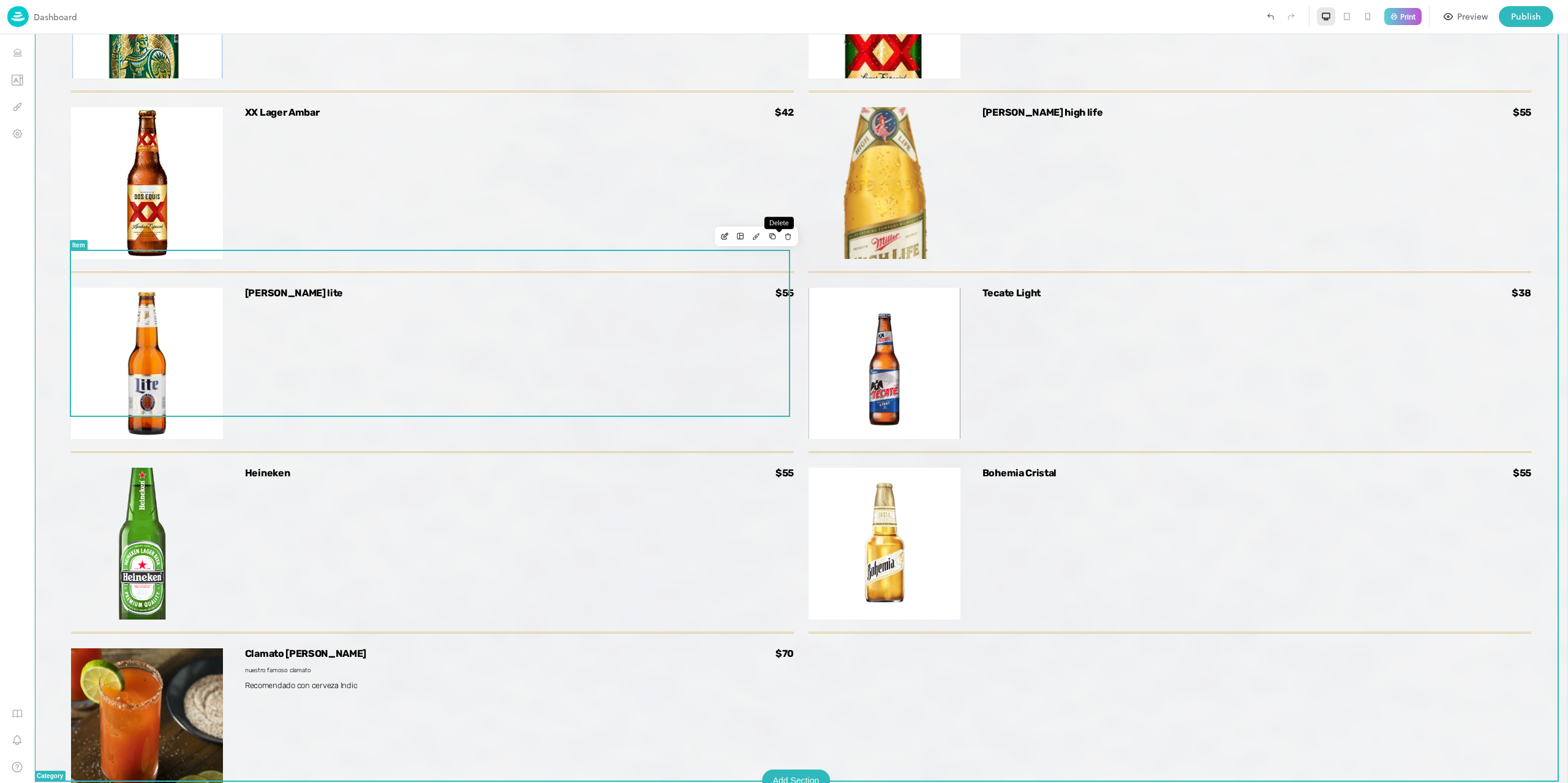
click at [786, 236] on icon "Delete" at bounding box center [788, 237] width 5 height 5
